Goal: Download file/media

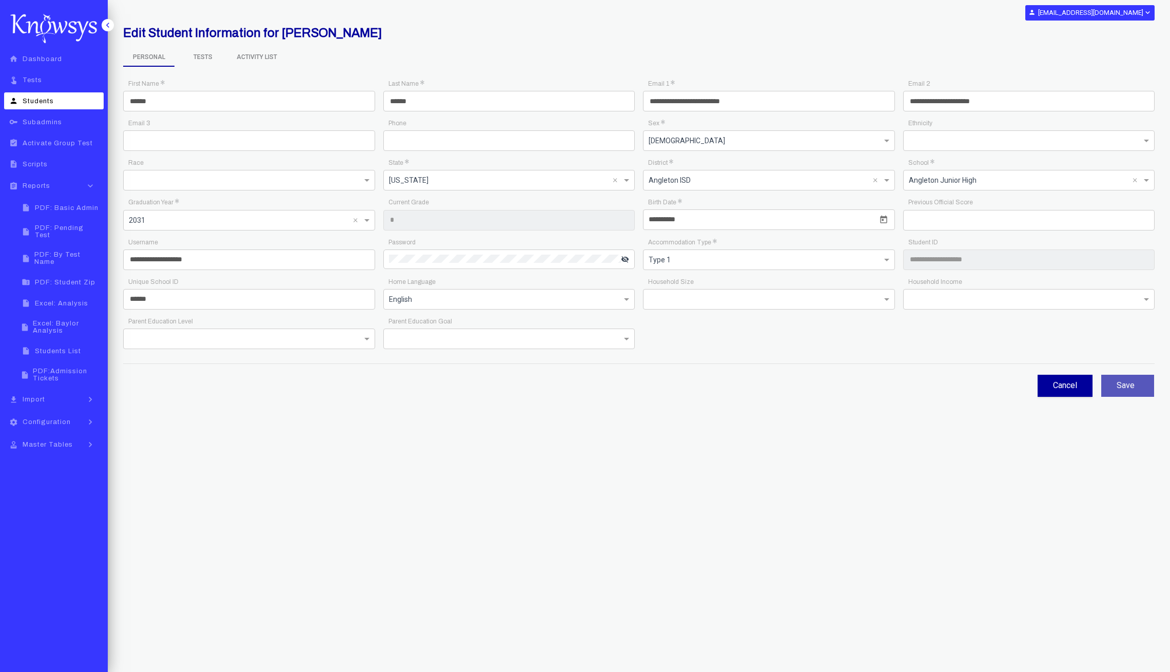
click at [79, 202] on link "insert_drive_file PDF: Basic Admin" at bounding box center [59, 207] width 87 height 17
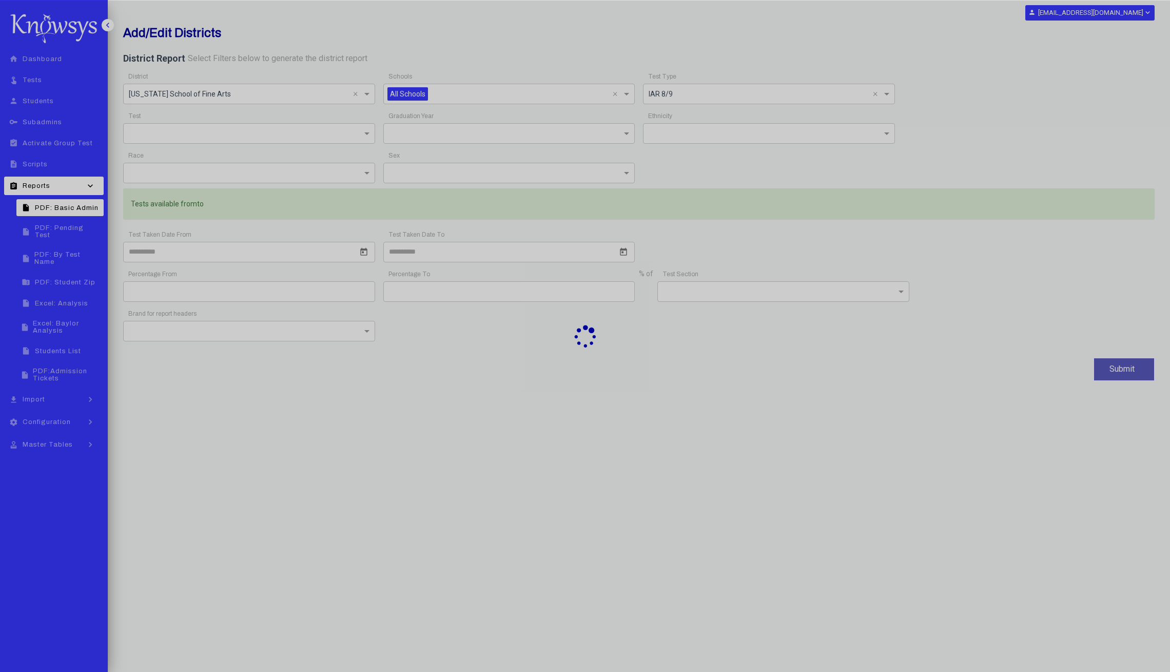
click at [369, 91] on div at bounding box center [585, 336] width 1170 height 672
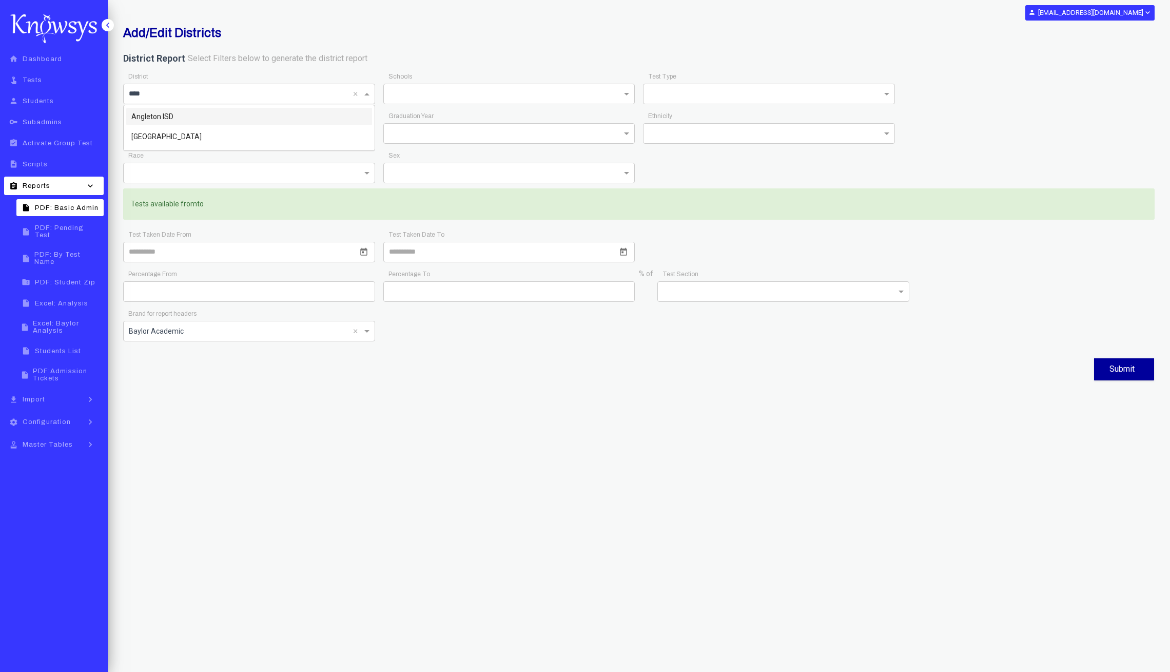
type input "*****"
click at [161, 117] on span "Angleton ISD" at bounding box center [152, 116] width 42 height 8
click at [376, 133] on div "Test × 902A ×" at bounding box center [249, 129] width 260 height 40
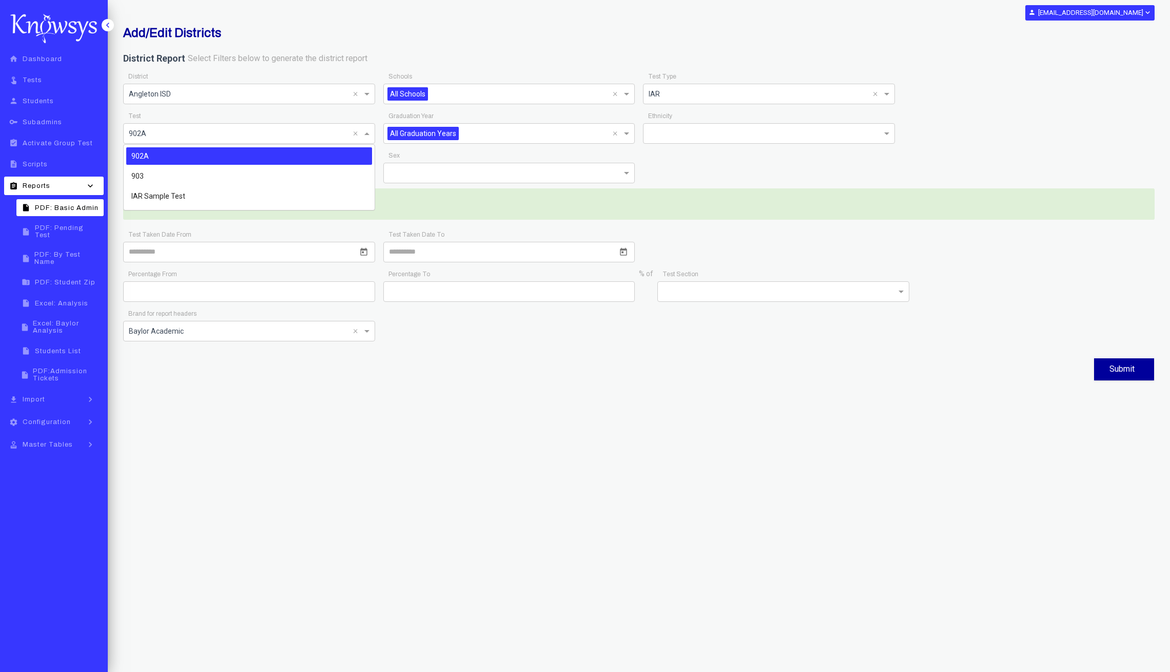
click at [366, 133] on span at bounding box center [368, 133] width 13 height 12
click at [164, 175] on div "903" at bounding box center [249, 175] width 246 height 17
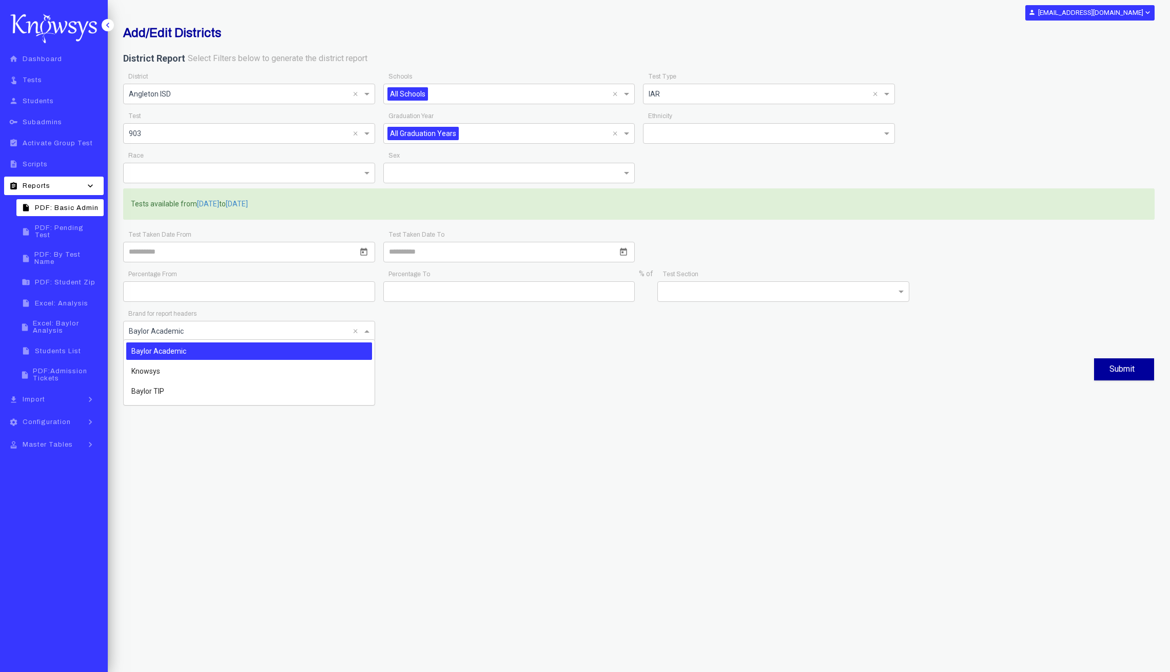
click at [280, 332] on input "text" at bounding box center [239, 330] width 220 height 12
click at [151, 388] on span "Baylor TIP" at bounding box center [147, 391] width 33 height 8
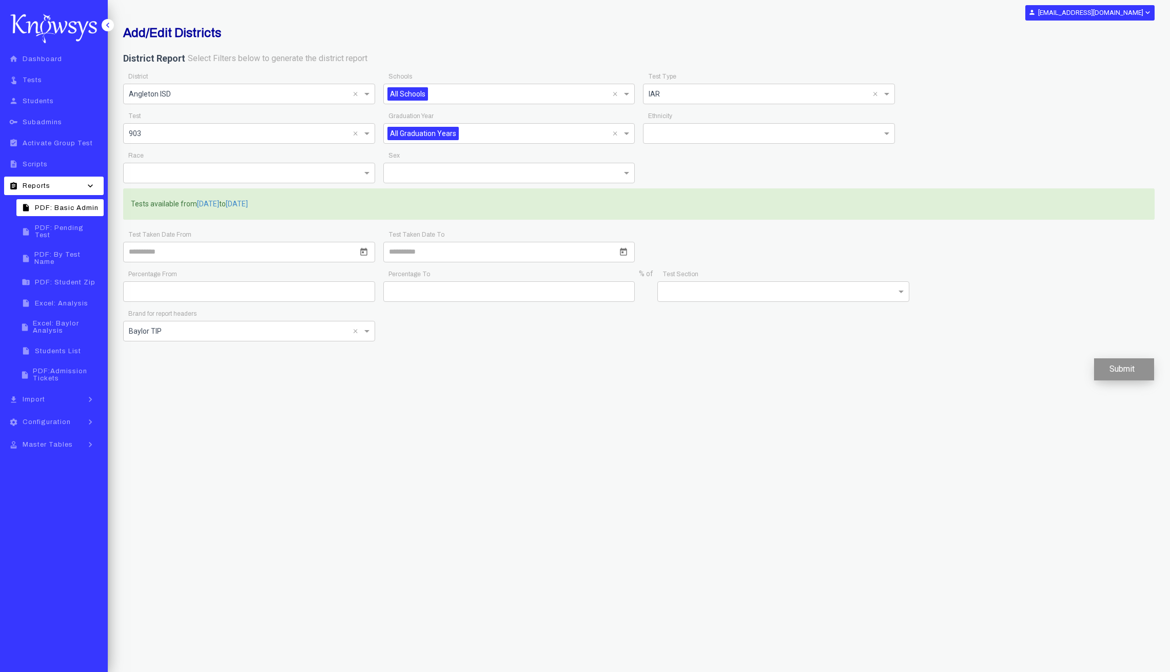
click at [1132, 365] on button "Submit" at bounding box center [1124, 369] width 60 height 22
click at [77, 279] on span "PDF: Student Zip" at bounding box center [65, 282] width 61 height 7
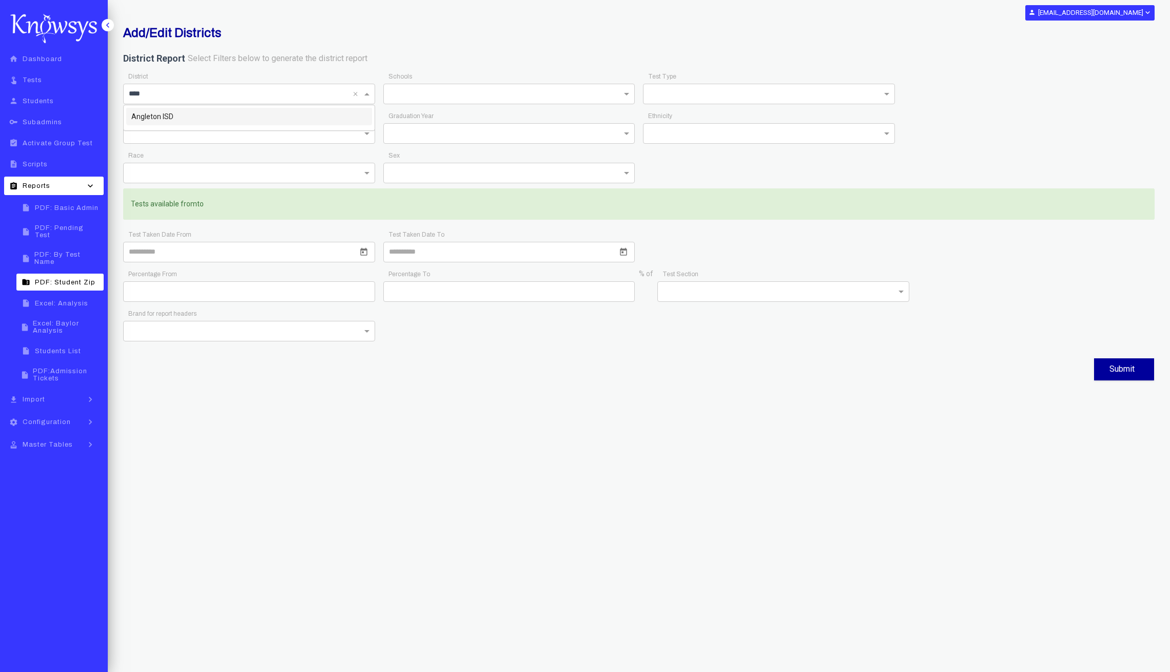
type input "*****"
click at [160, 116] on span "Angleton ISD" at bounding box center [152, 116] width 42 height 8
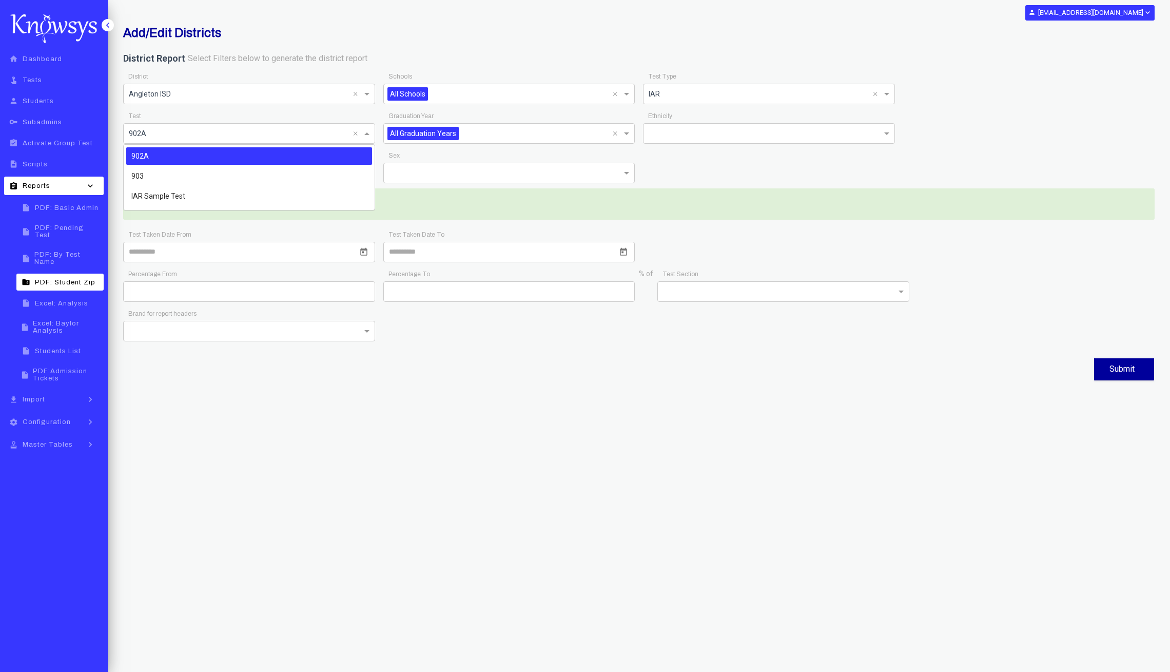
click at [364, 132] on span at bounding box center [368, 133] width 13 height 12
click at [189, 180] on div "903" at bounding box center [249, 175] width 246 height 17
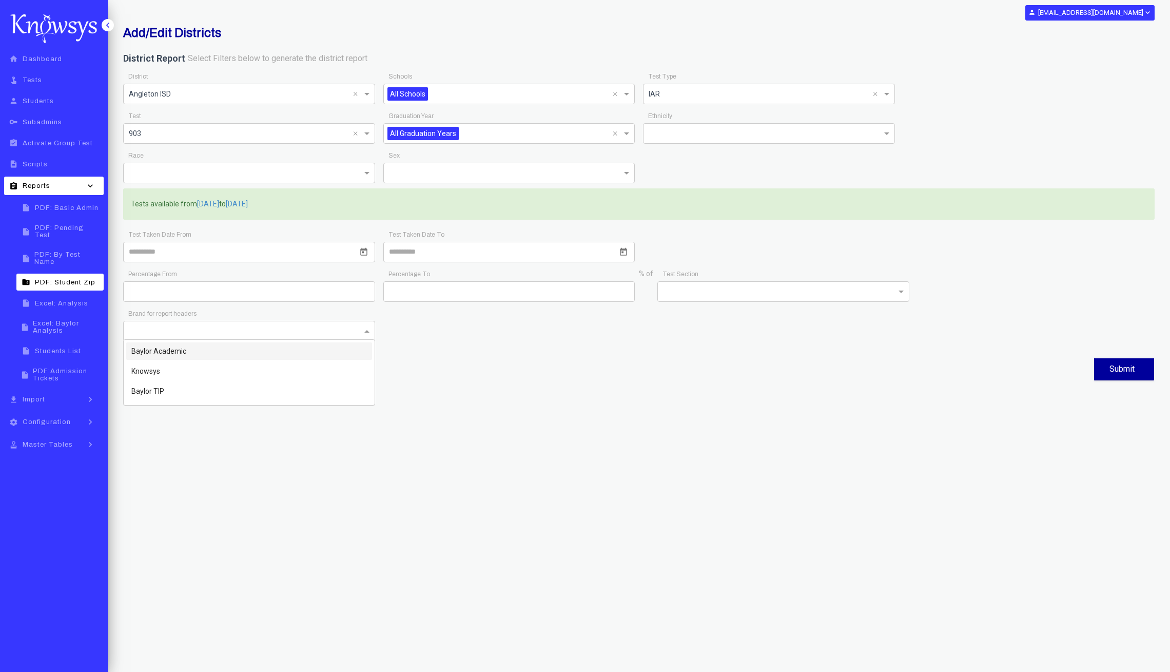
click at [364, 329] on span at bounding box center [368, 331] width 13 height 12
click at [151, 387] on span "Baylor TIP" at bounding box center [147, 391] width 33 height 8
click at [1133, 368] on button "Submit" at bounding box center [1124, 369] width 60 height 22
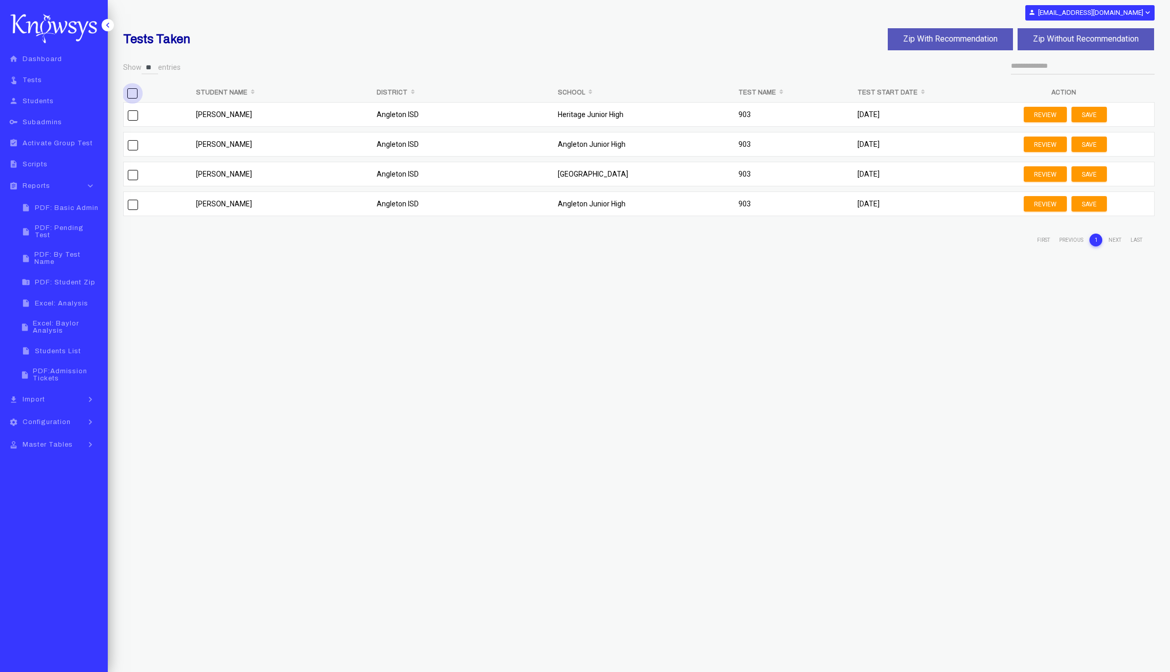
click at [134, 97] on span "&nbsp;" at bounding box center [132, 93] width 10 height 10
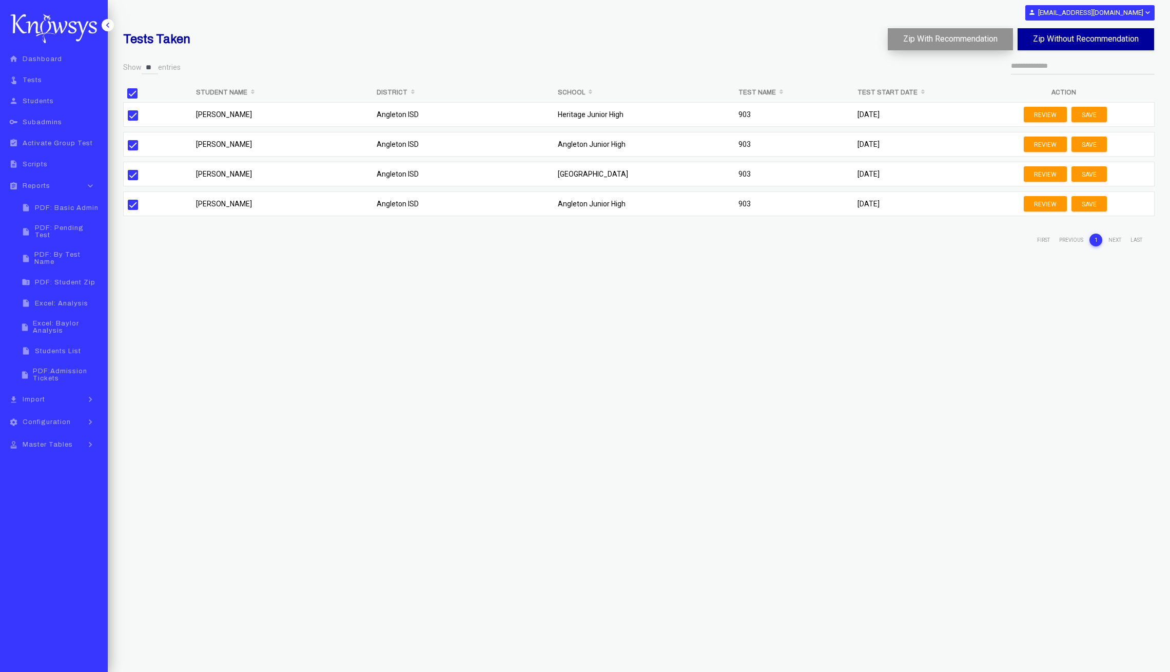
click at [951, 40] on button "Zip With Recommendation" at bounding box center [950, 39] width 125 height 22
click at [87, 211] on span "PDF: Basic Admin" at bounding box center [67, 207] width 64 height 7
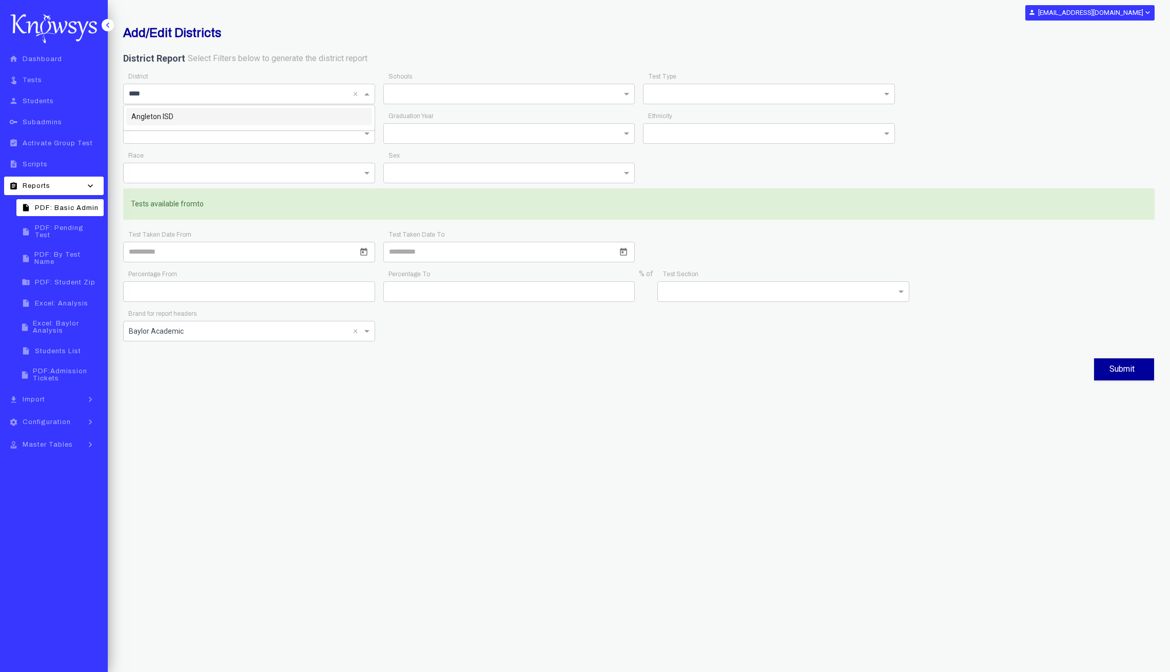
type input "*****"
click at [173, 120] on div "Angleton ISD" at bounding box center [249, 116] width 246 height 17
click at [886, 88] on span at bounding box center [888, 94] width 13 height 12
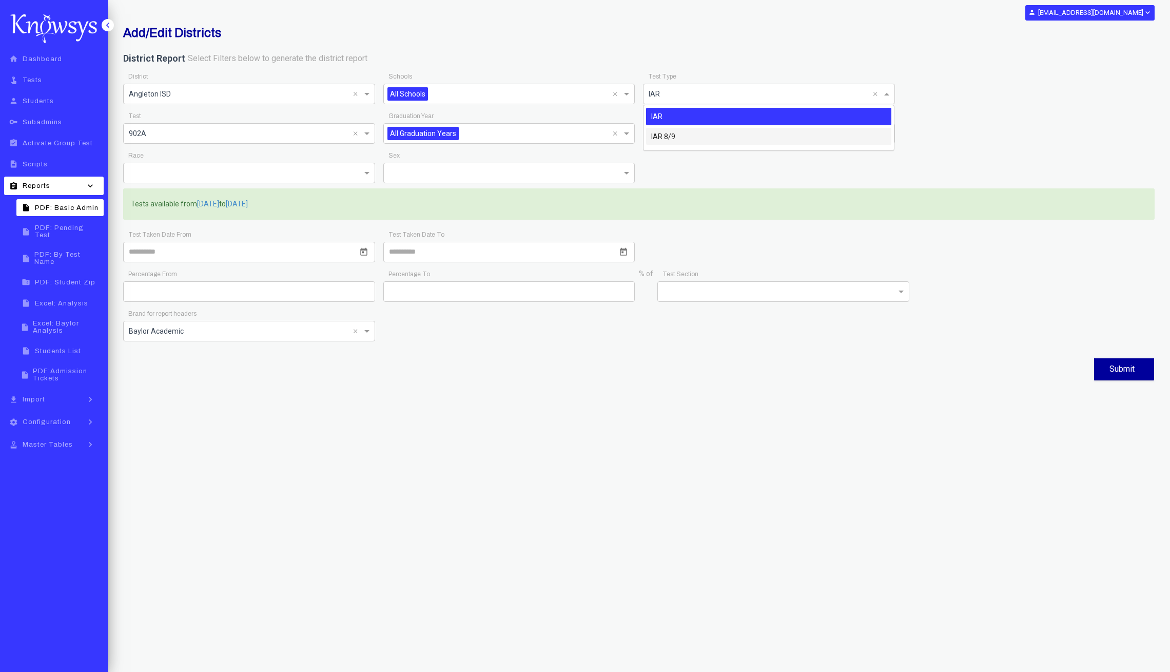
click at [725, 137] on div "IAR 8/9" at bounding box center [769, 136] width 246 height 17
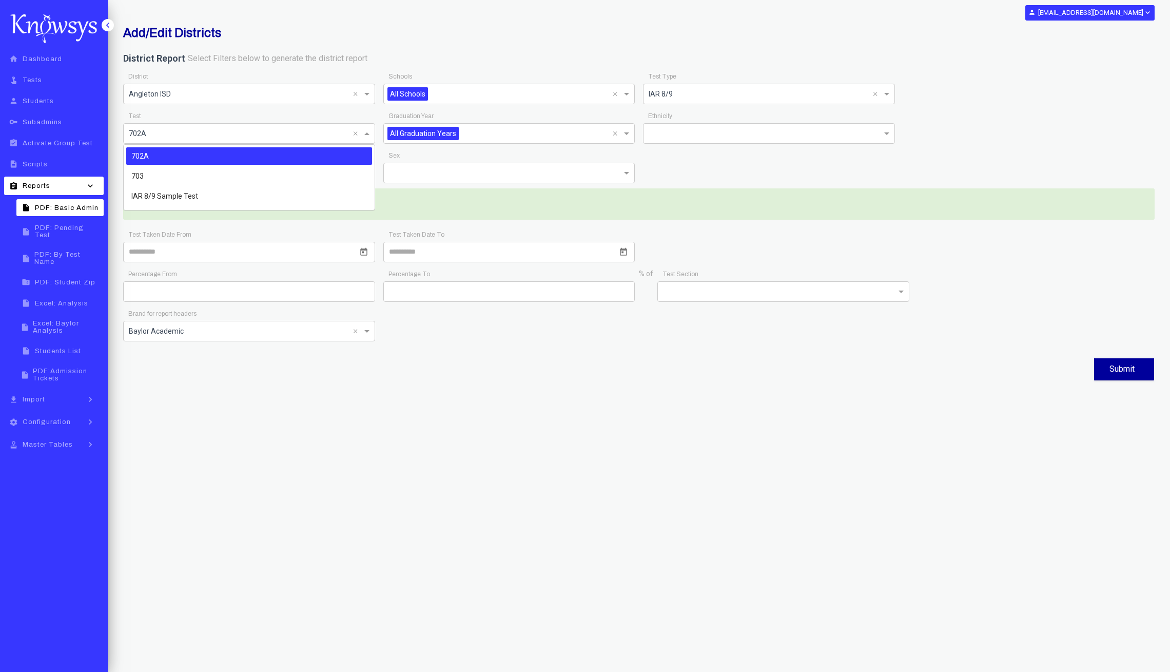
click at [237, 132] on input "text" at bounding box center [239, 133] width 220 height 12
click at [165, 178] on div "703" at bounding box center [249, 175] width 246 height 17
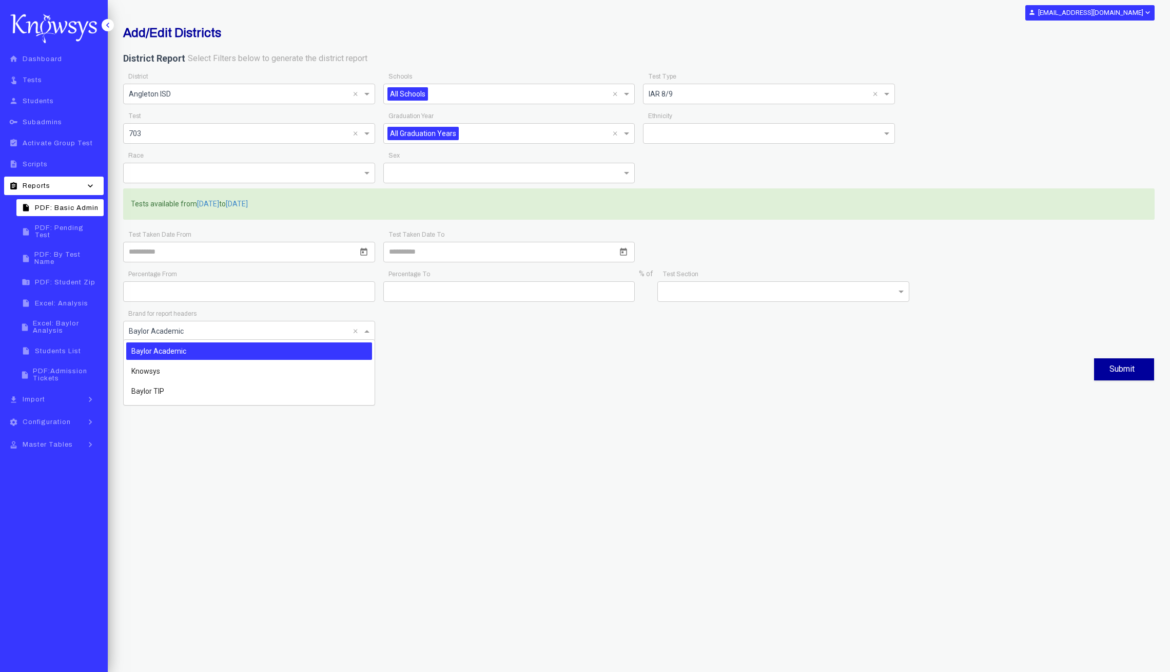
click at [187, 329] on input "text" at bounding box center [239, 330] width 220 height 12
click at [156, 395] on span "Baylor TIP" at bounding box center [147, 391] width 33 height 8
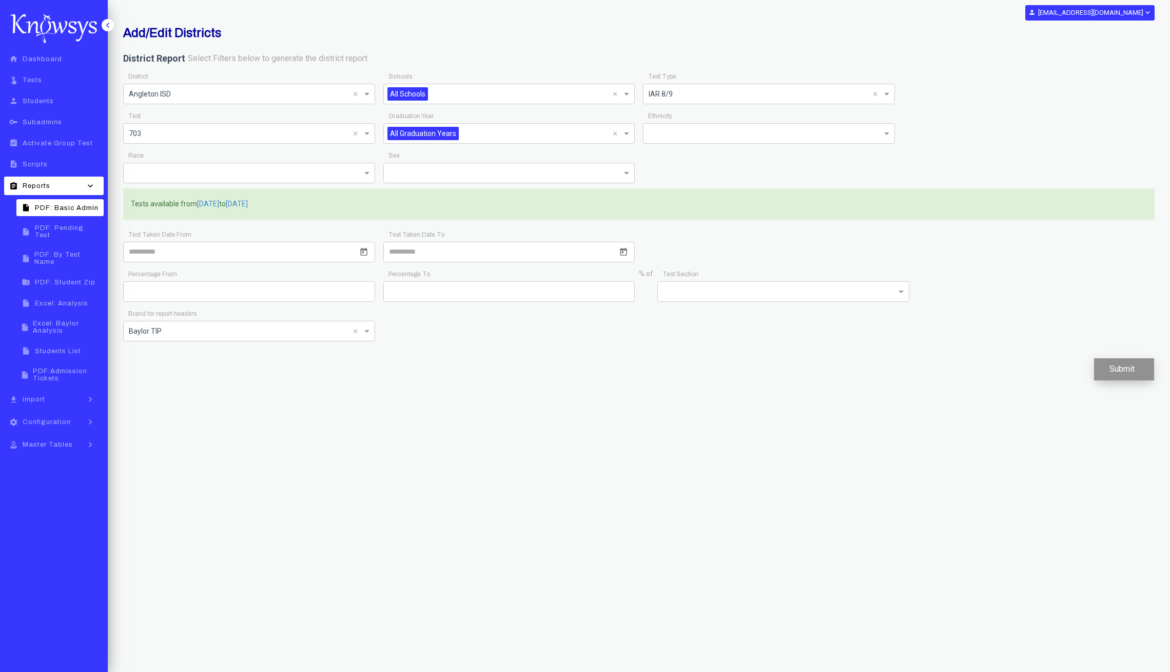
click at [1112, 359] on button "Submit" at bounding box center [1124, 369] width 60 height 22
click at [76, 279] on span "PDF: Student Zip" at bounding box center [65, 282] width 61 height 7
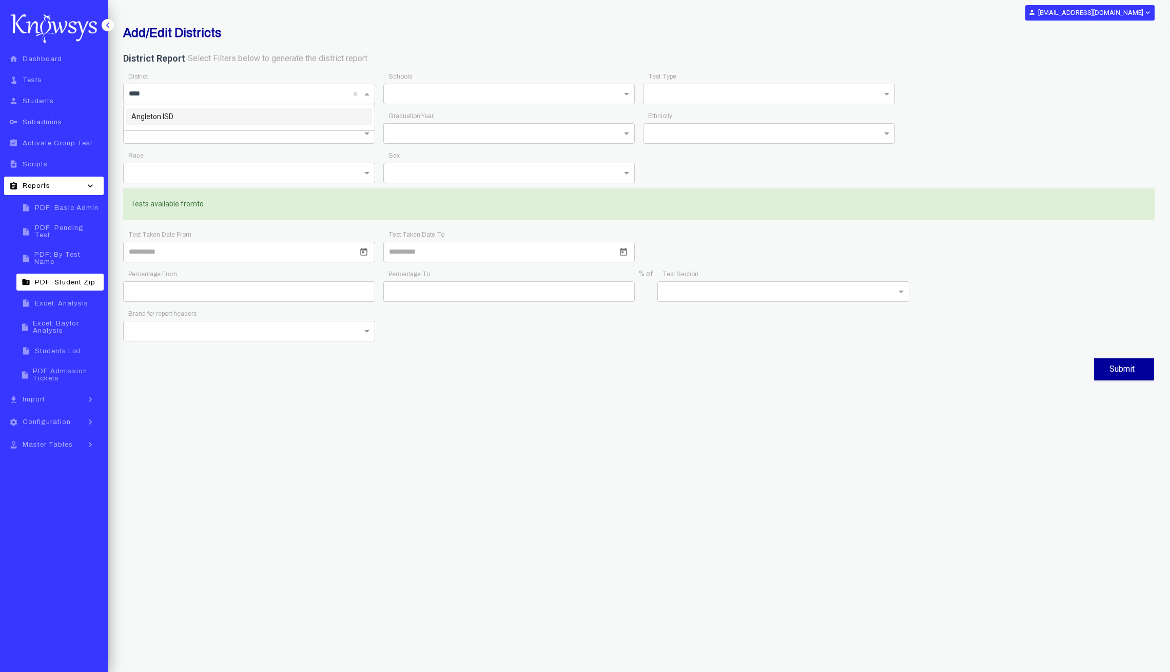
type input "*****"
click at [163, 116] on span "Angleton ISD" at bounding box center [152, 116] width 42 height 8
click at [889, 99] on span at bounding box center [888, 94] width 13 height 12
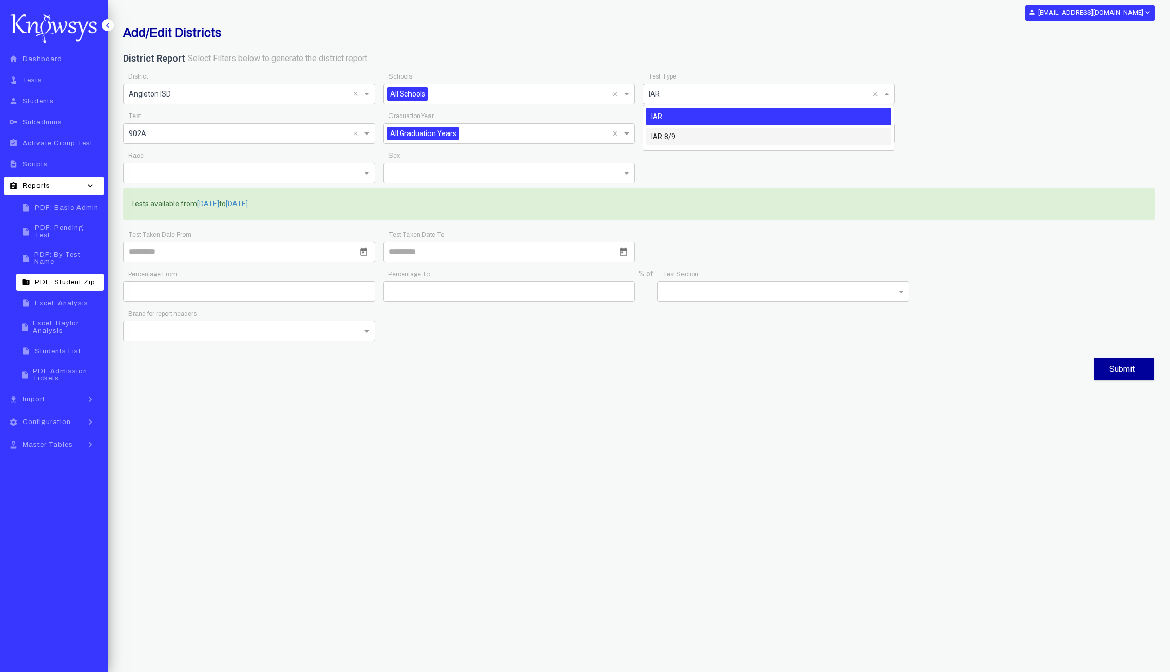
click at [714, 140] on div "IAR 8/9" at bounding box center [769, 136] width 246 height 17
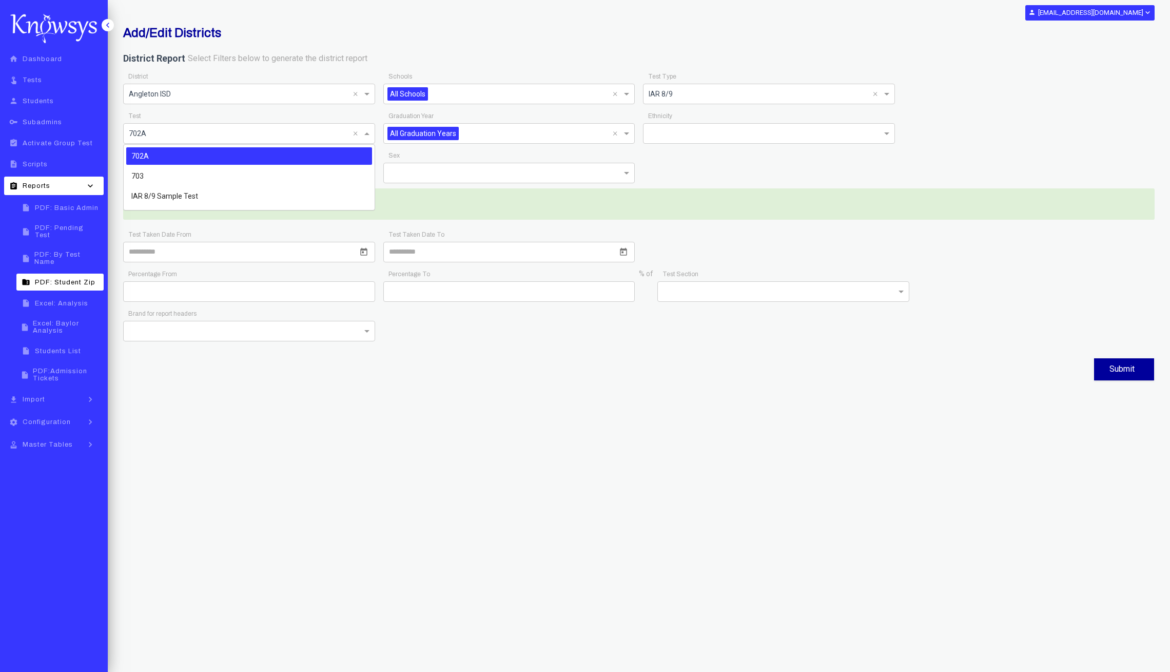
click at [369, 137] on span at bounding box center [368, 133] width 13 height 12
click at [187, 176] on div "703" at bounding box center [249, 175] width 246 height 17
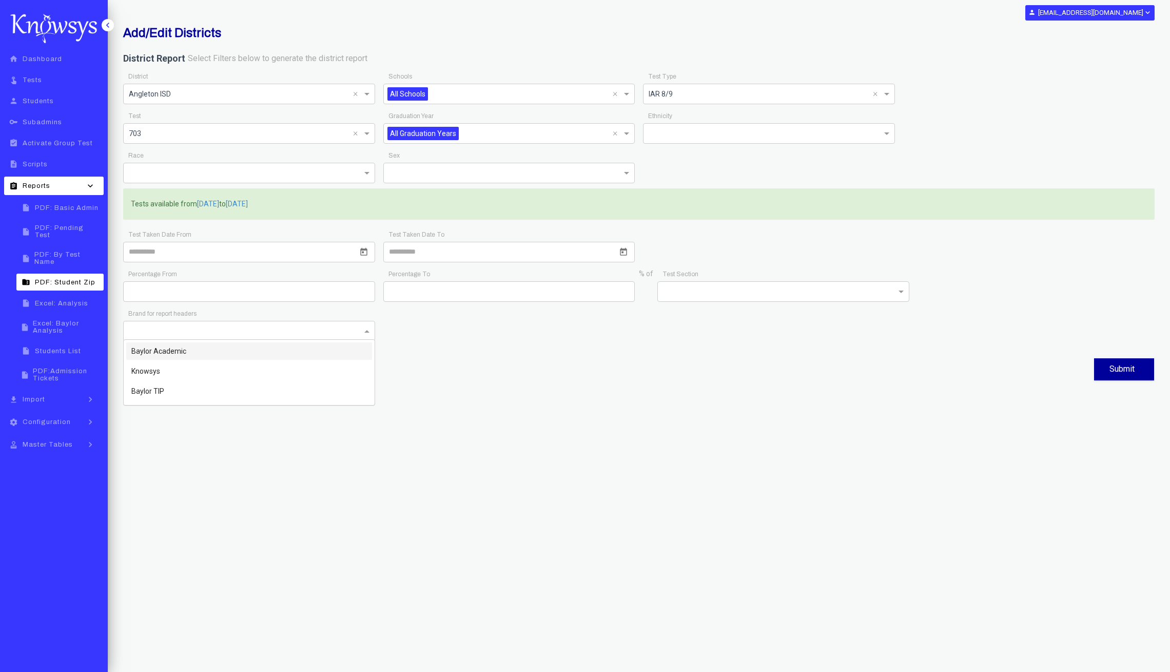
click at [244, 337] on div at bounding box center [249, 331] width 252 height 21
click at [139, 389] on span "Baylor TIP" at bounding box center [147, 391] width 33 height 8
click at [1128, 370] on button "Submit" at bounding box center [1124, 369] width 60 height 22
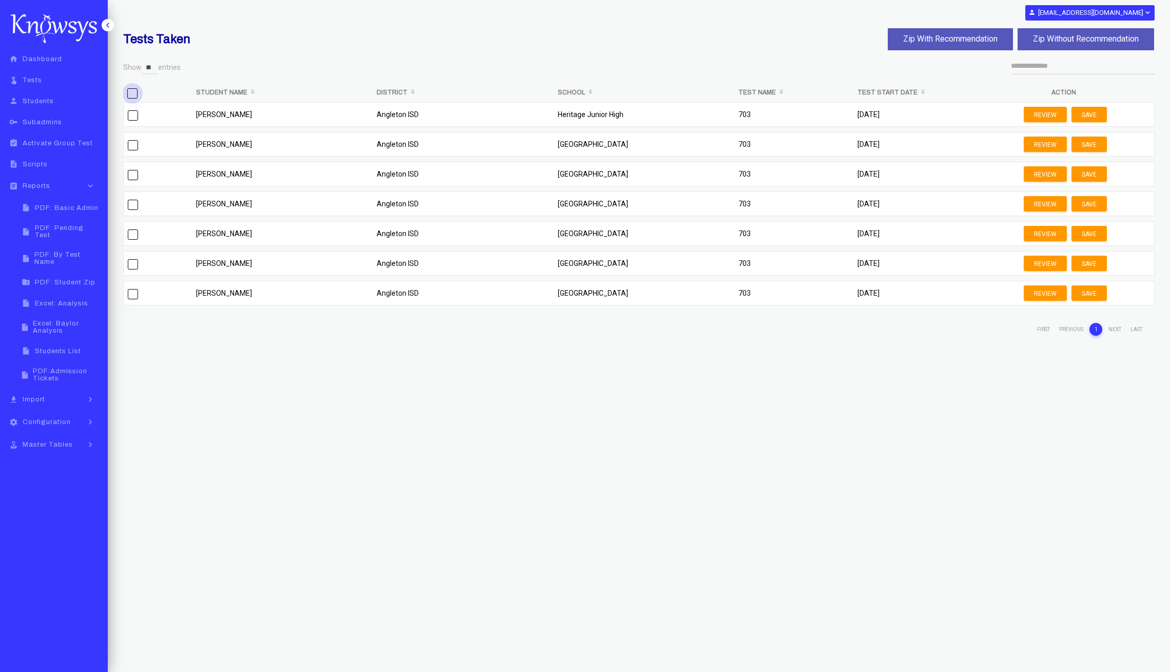
click at [129, 94] on span "&nbsp;" at bounding box center [132, 93] width 10 height 10
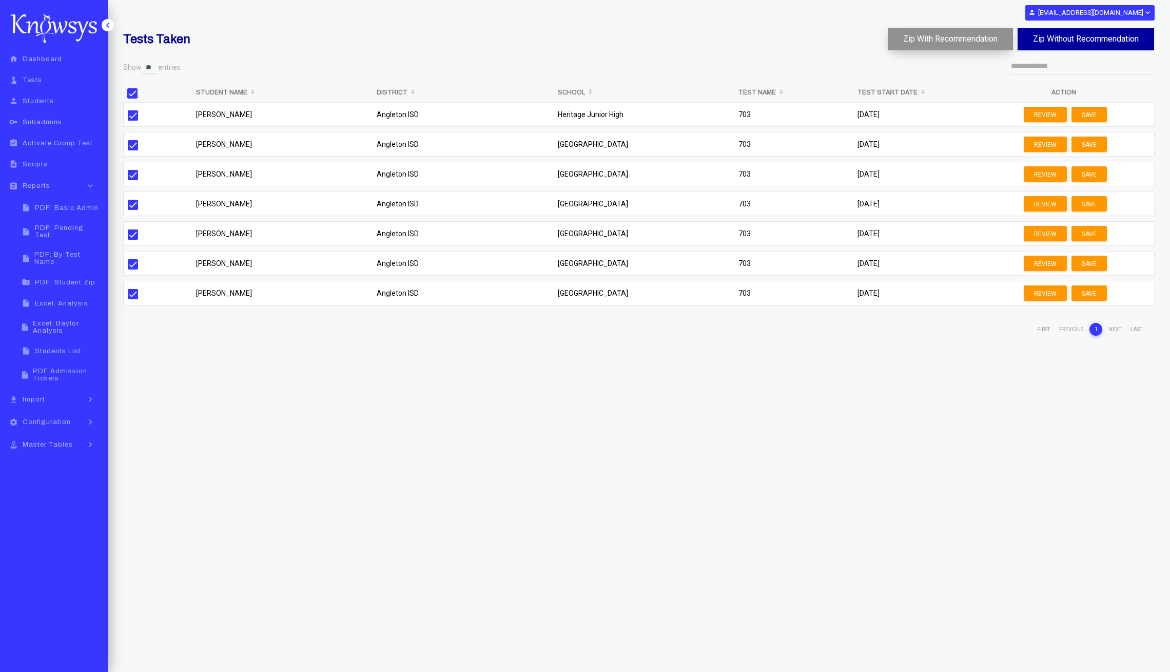
click at [975, 44] on button "Zip With Recommendation" at bounding box center [950, 39] width 125 height 22
